Goal: Entertainment & Leisure: Consume media (video, audio)

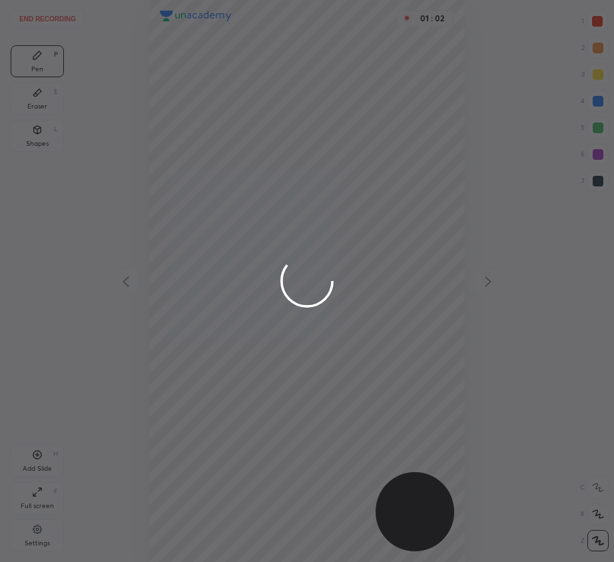
scroll to position [562, 401]
click at [383, 391] on div at bounding box center [307, 281] width 614 height 562
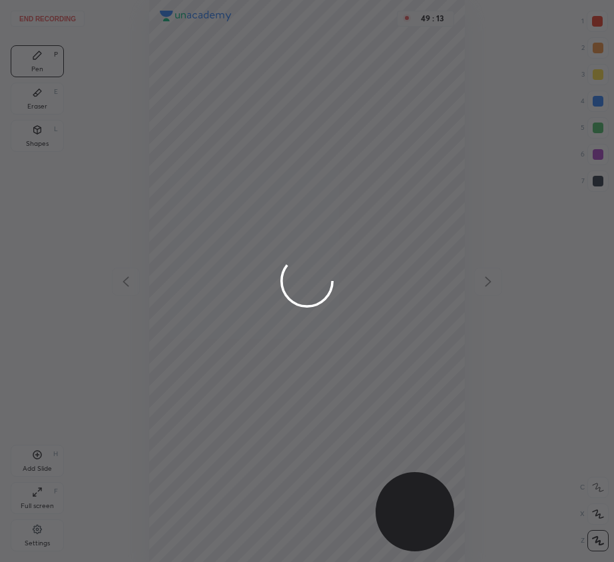
drag, startPoint x: 228, startPoint y: 95, endPoint x: 271, endPoint y: 208, distance: 120.9
click at [270, 196] on div at bounding box center [307, 281] width 614 height 562
drag, startPoint x: 383, startPoint y: 21, endPoint x: 394, endPoint y: 109, distance: 88.6
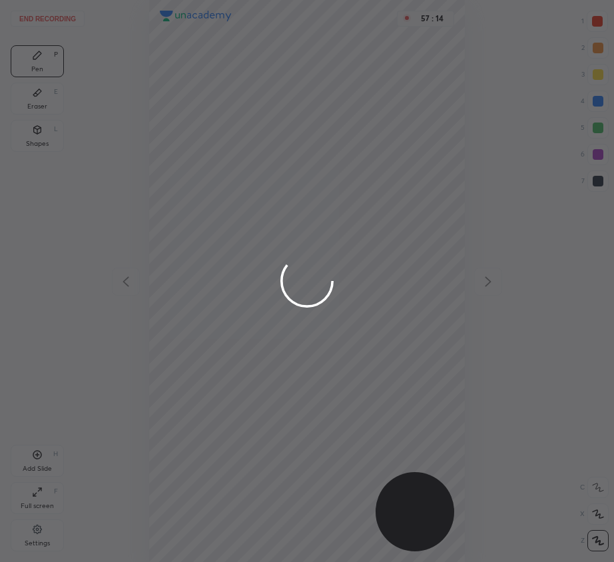
click at [395, 108] on div at bounding box center [307, 281] width 614 height 562
click at [437, 27] on div at bounding box center [307, 281] width 614 height 562
drag, startPoint x: 409, startPoint y: 29, endPoint x: 401, endPoint y: 129, distance: 100.2
click at [403, 132] on div at bounding box center [307, 281] width 614 height 562
drag, startPoint x: 323, startPoint y: 83, endPoint x: 375, endPoint y: 385, distance: 306.0
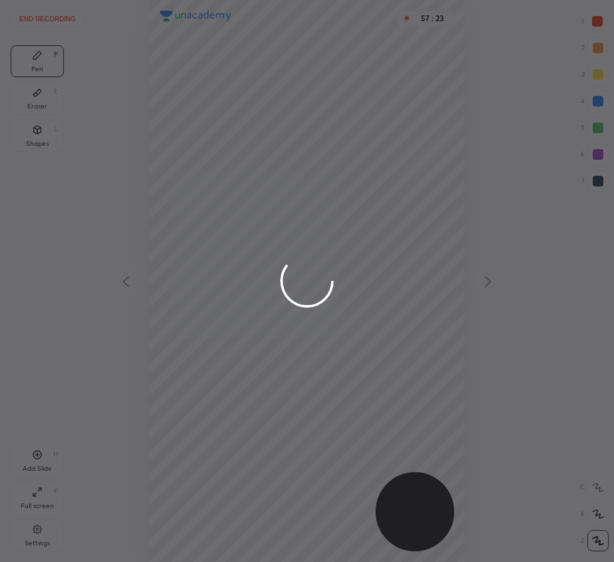
click at [399, 373] on div at bounding box center [307, 281] width 614 height 562
click at [497, 325] on div at bounding box center [307, 281] width 614 height 562
